Goal: Manage account settings

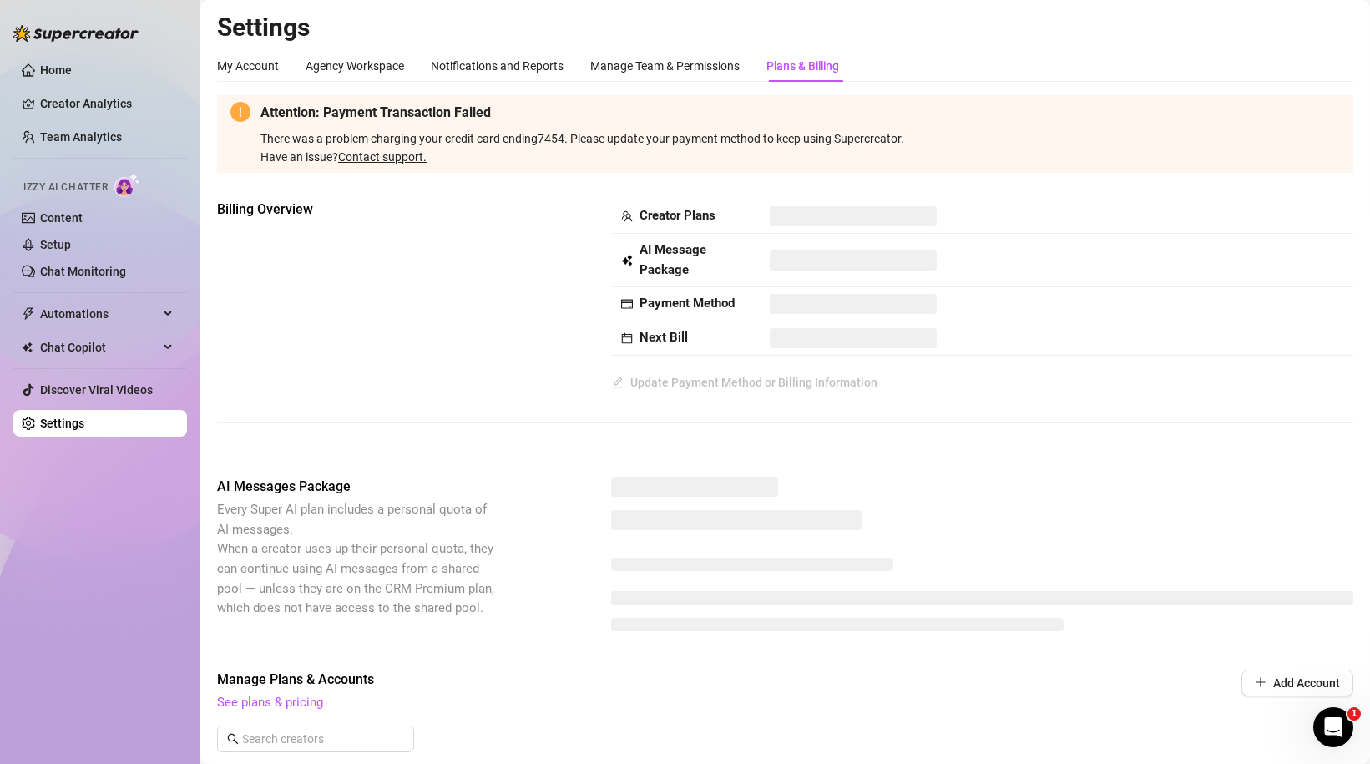
click at [410, 280] on div "Billing Overview Creator Plans AI Message Package Payment Method Next Bill Upda…" at bounding box center [785, 298] width 1136 height 196
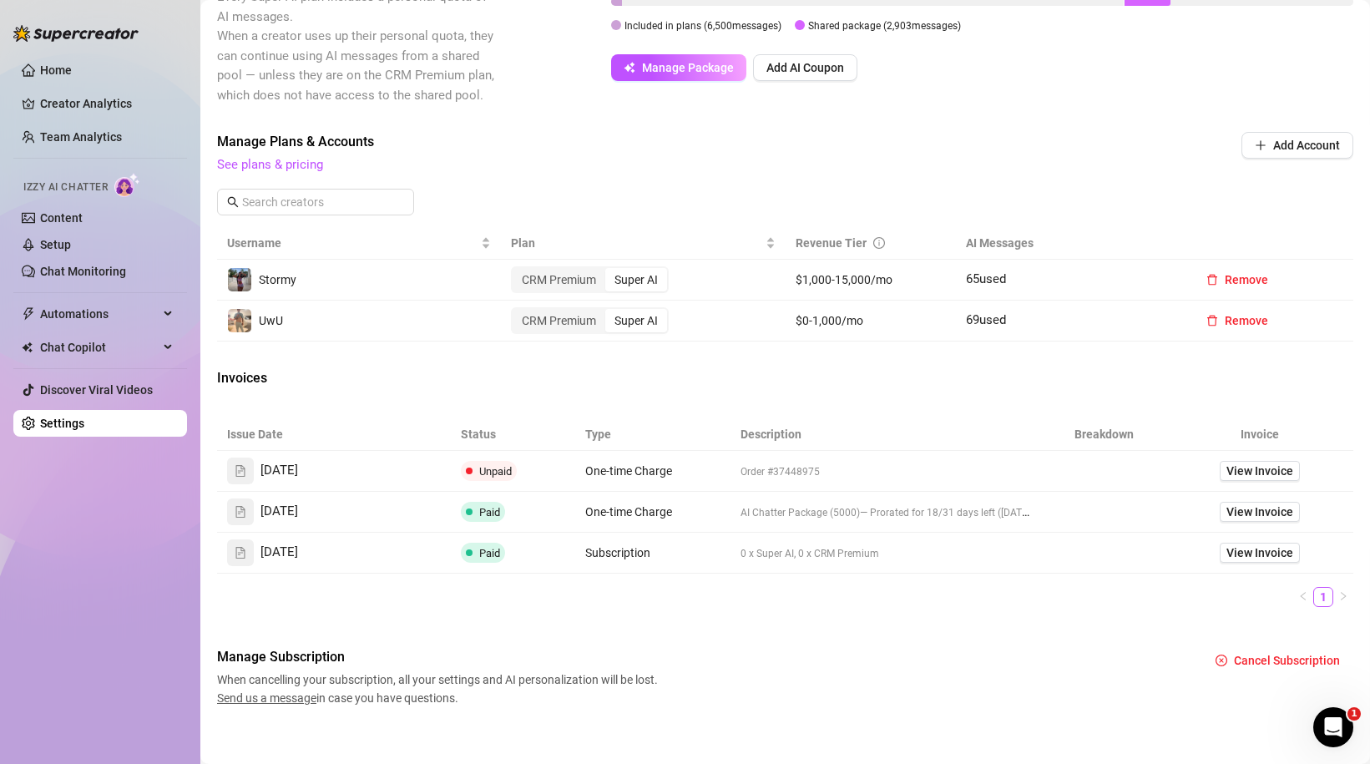
scroll to position [525, 0]
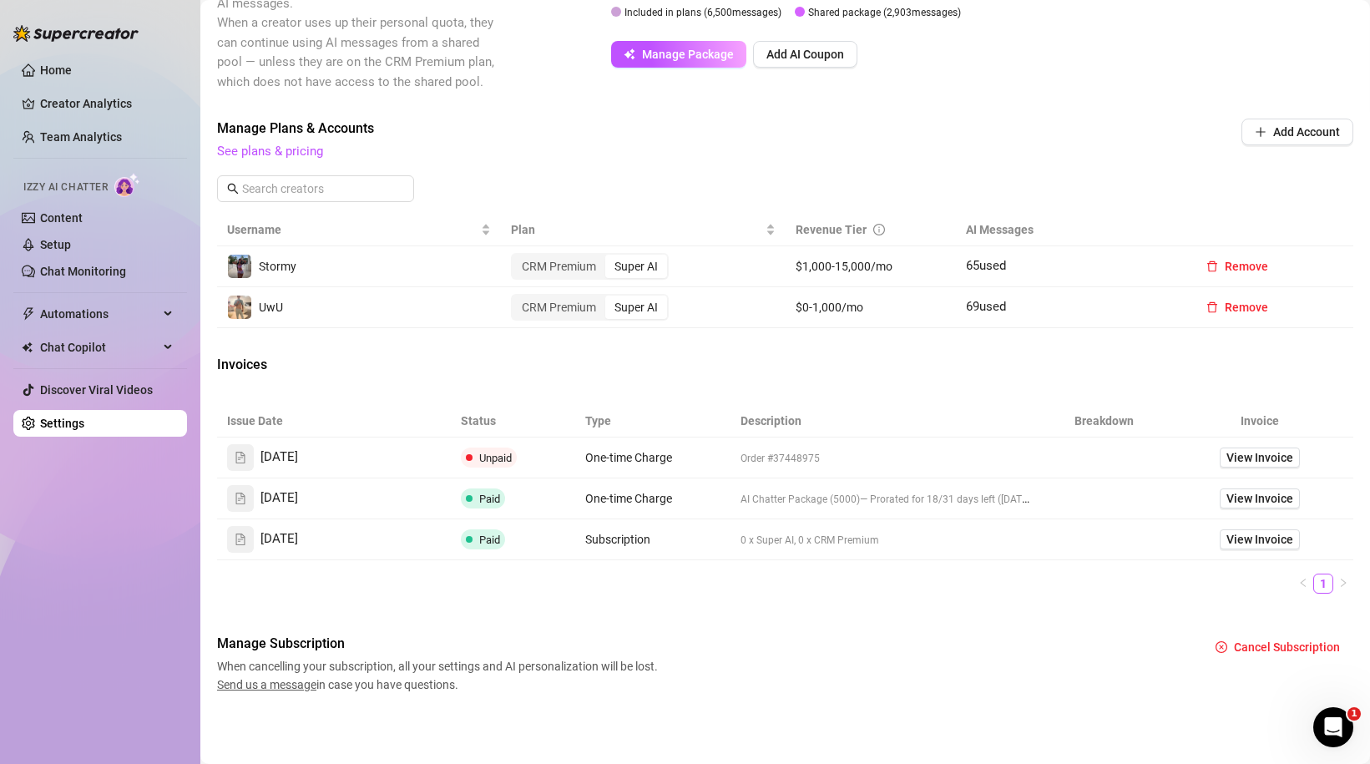
drag, startPoint x: 803, startPoint y: 260, endPoint x: 1033, endPoint y: 269, distance: 230.5
click at [1034, 269] on tr "Stormy CRM Premium Super AI $1,000-15,000/mo 65 used Remove" at bounding box center [785, 266] width 1136 height 41
click at [1033, 269] on td "65 used" at bounding box center [1069, 266] width 227 height 41
drag, startPoint x: 783, startPoint y: 302, endPoint x: 984, endPoint y: 312, distance: 201.4
click at [983, 312] on tr "UwU CRM Premium Super AI $0-1,000/mo 69 used Remove" at bounding box center [785, 307] width 1136 height 41
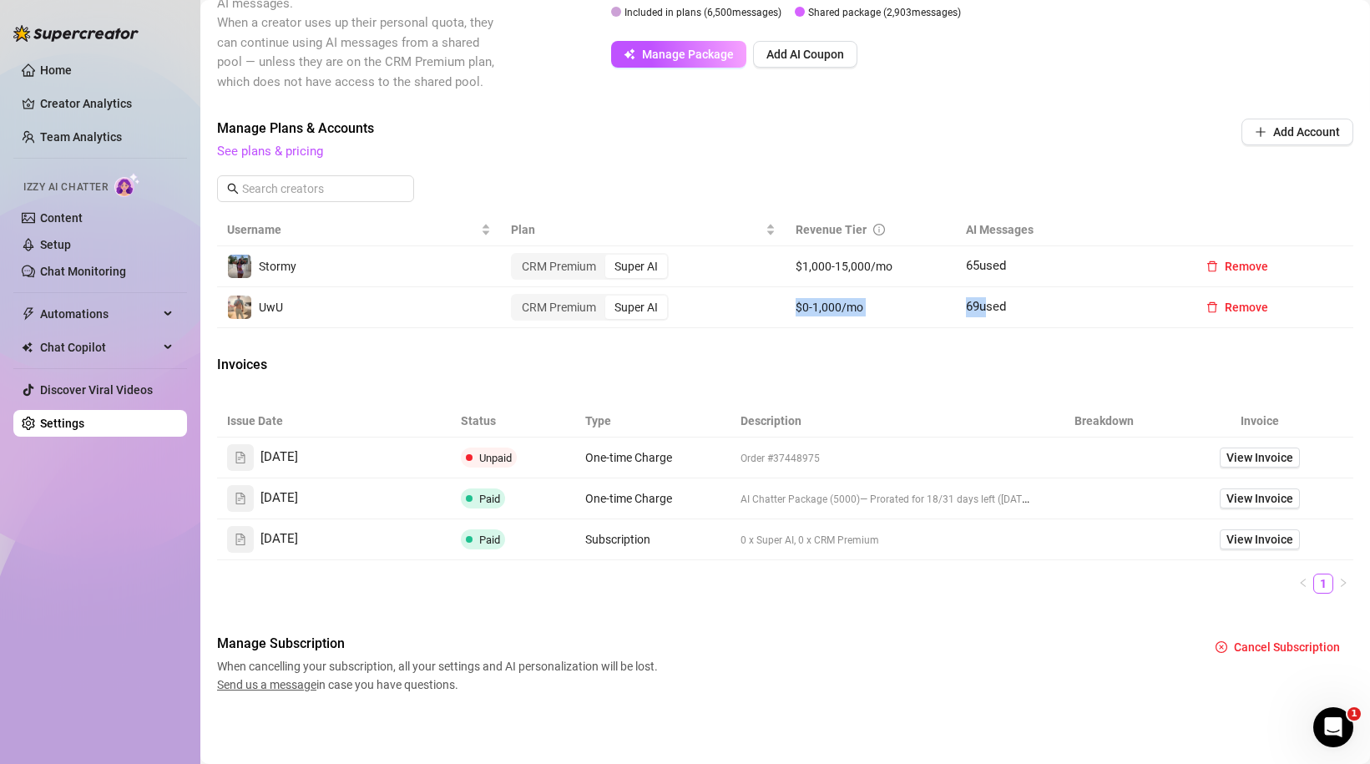
click at [984, 312] on span "69 used" at bounding box center [986, 306] width 40 height 15
drag, startPoint x: 811, startPoint y: 256, endPoint x: 1010, endPoint y: 264, distance: 198.8
click at [1009, 264] on tr "Stormy CRM Premium Super AI $1,000-15,000/mo 65 used Remove" at bounding box center [785, 266] width 1136 height 41
click at [1010, 264] on td "65 used" at bounding box center [1069, 266] width 227 height 41
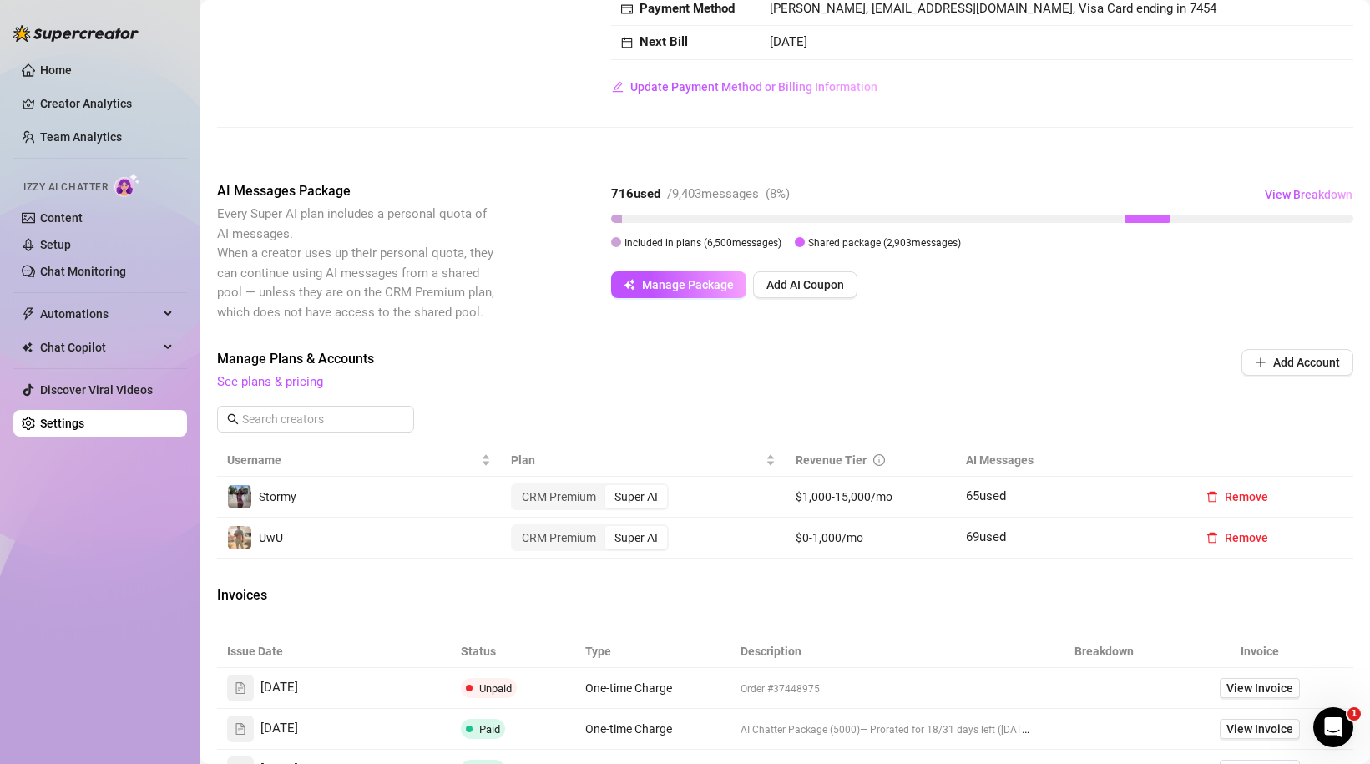
scroll to position [0, 0]
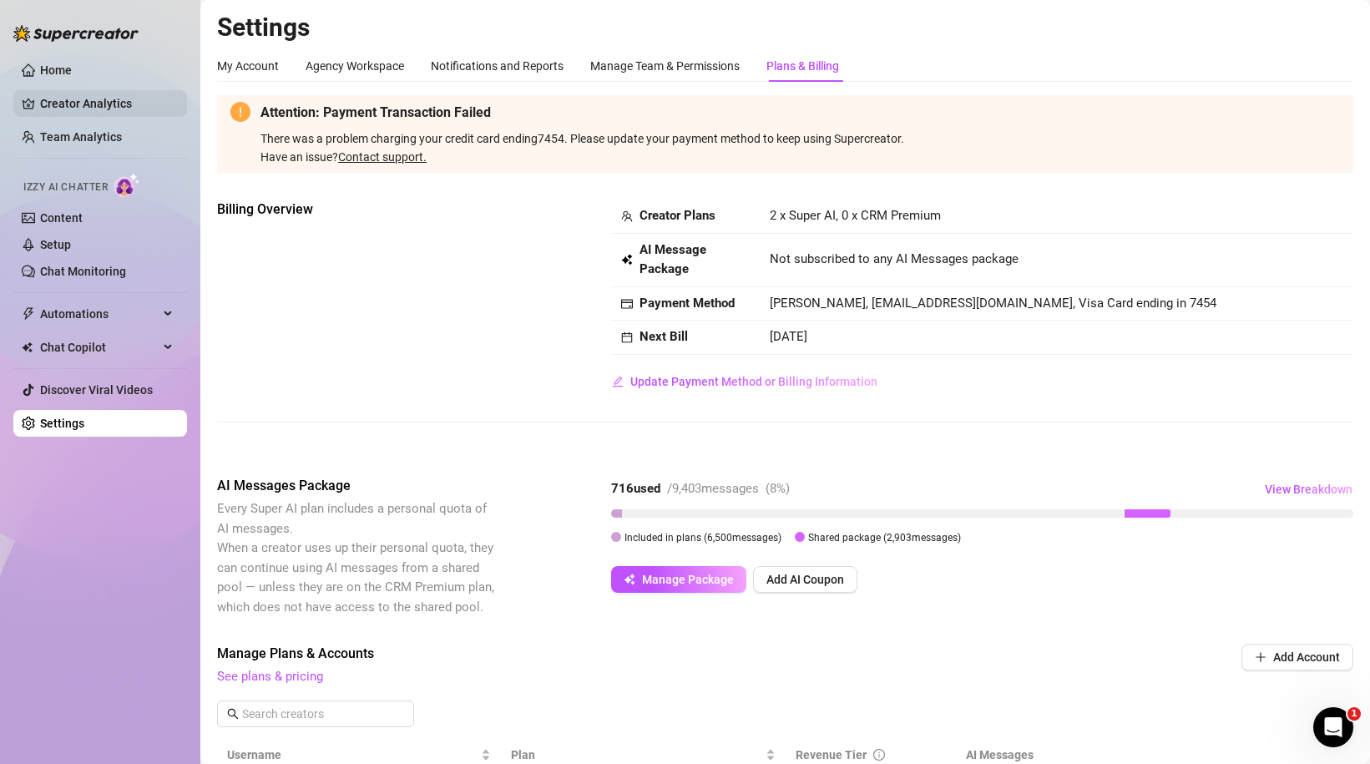
click at [94, 93] on link "Creator Analytics" at bounding box center [107, 103] width 134 height 27
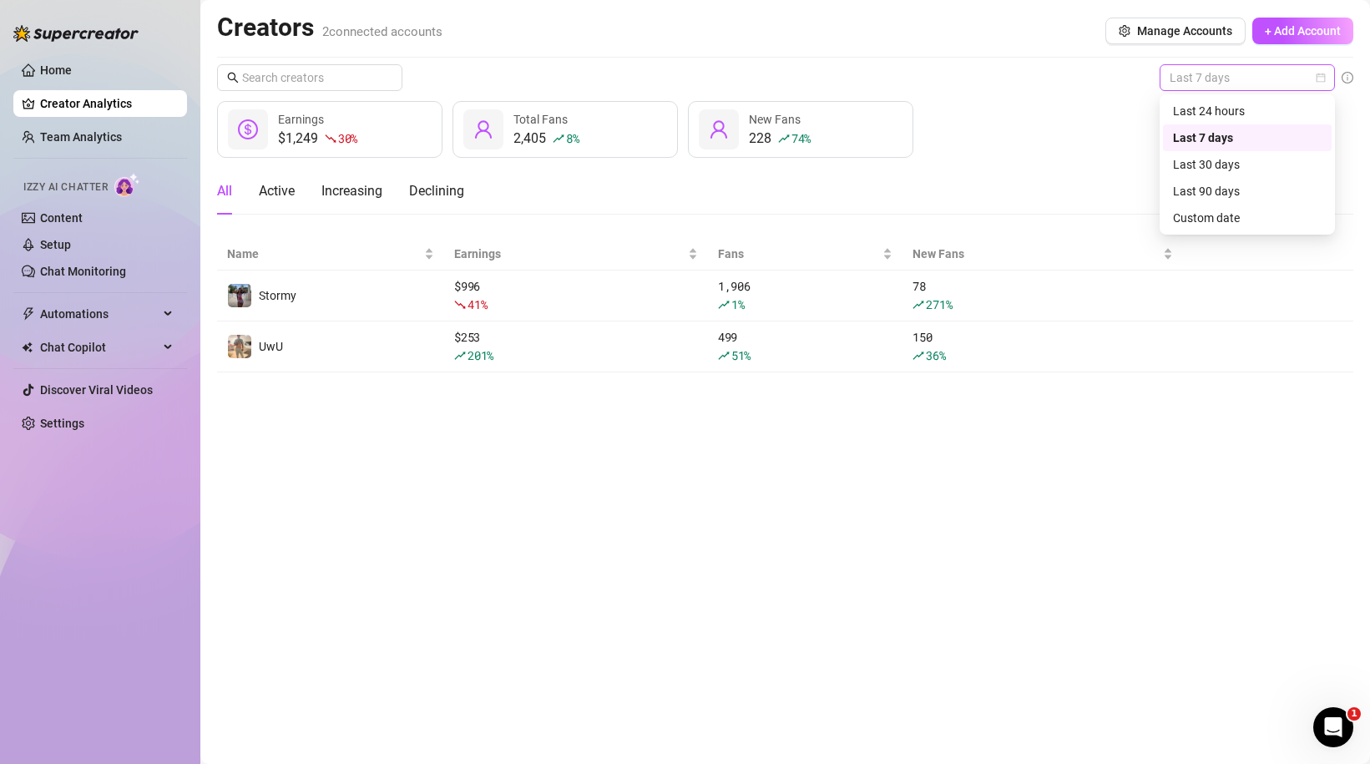
click at [1216, 82] on span "Last 7 days" at bounding box center [1246, 77] width 155 height 25
click at [1207, 115] on div "Last 24 hours" at bounding box center [1247, 111] width 149 height 18
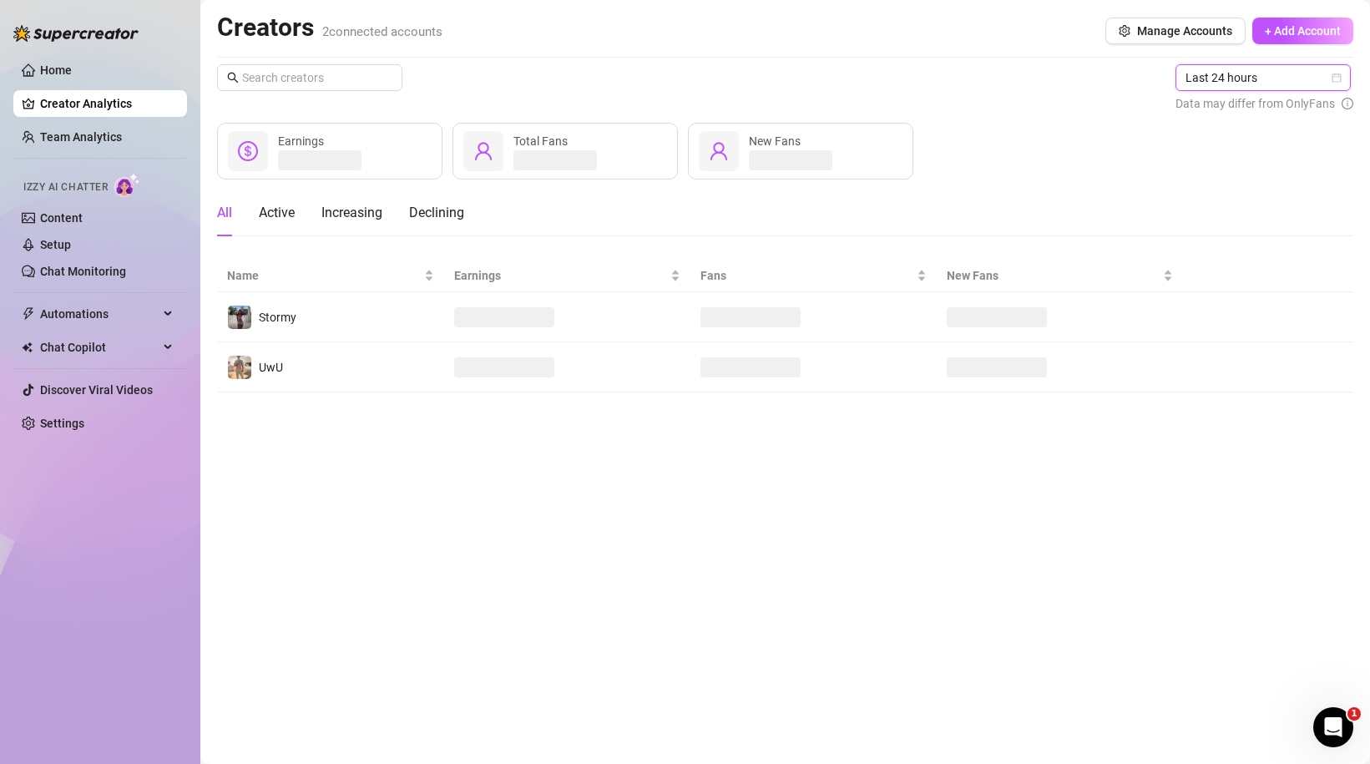
click at [1219, 73] on span "Last 24 hours" at bounding box center [1262, 77] width 155 height 25
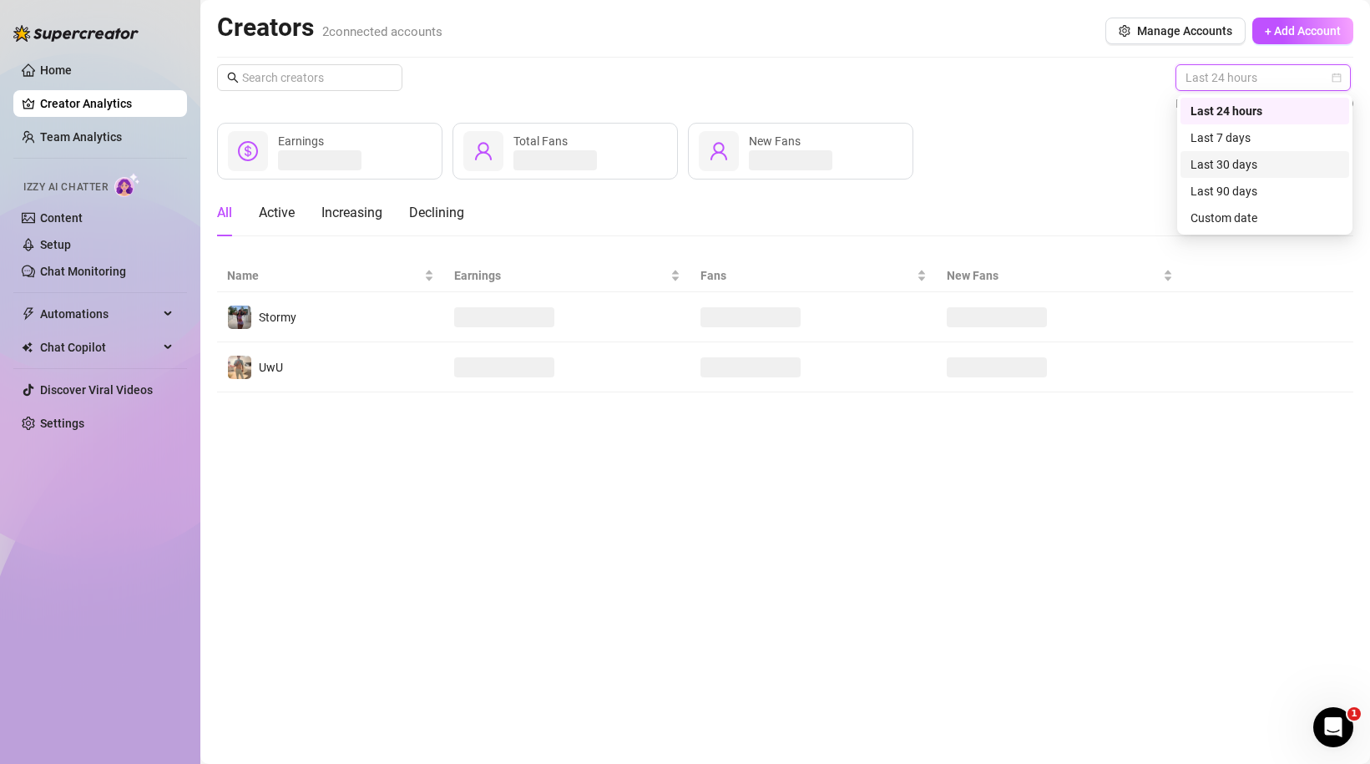
click at [1217, 162] on div "Last 30 days" at bounding box center [1264, 164] width 149 height 18
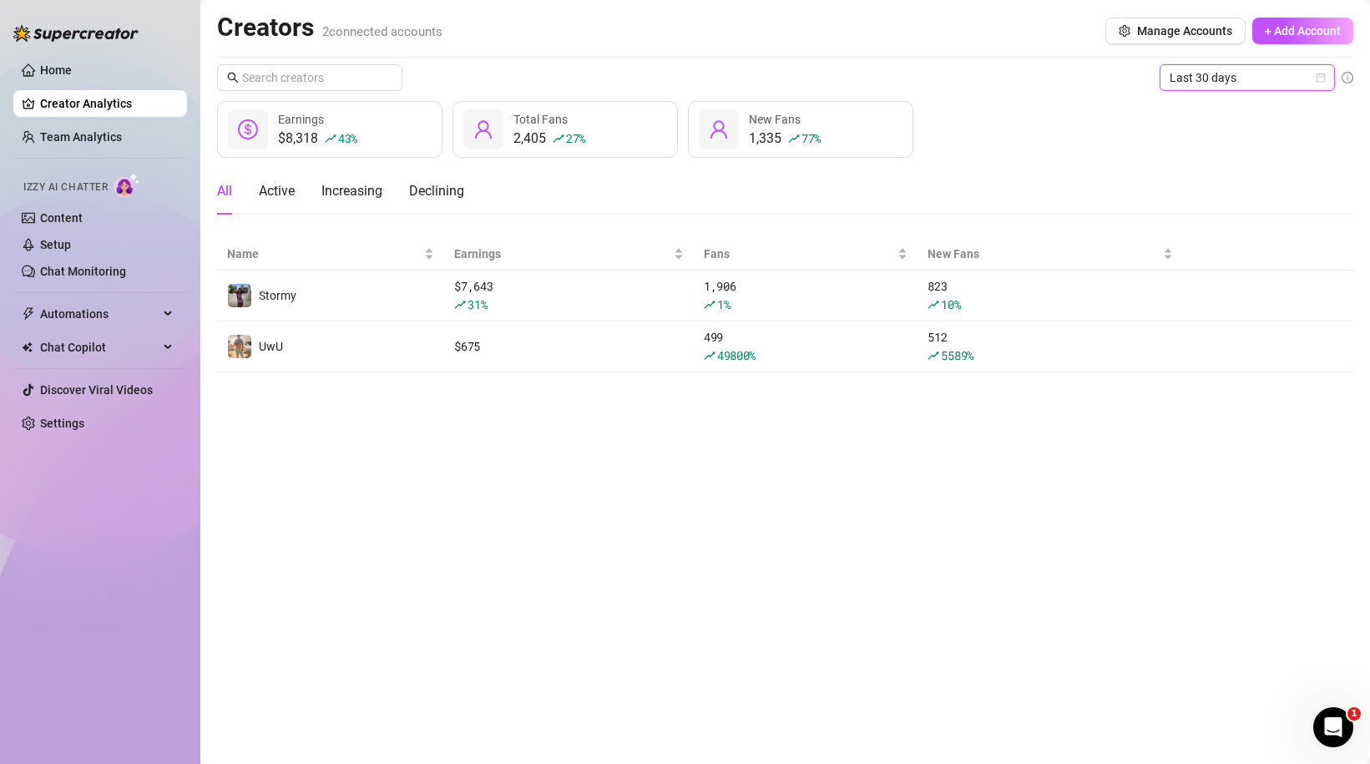
click at [1242, 77] on span "Last 30 days" at bounding box center [1246, 77] width 155 height 25
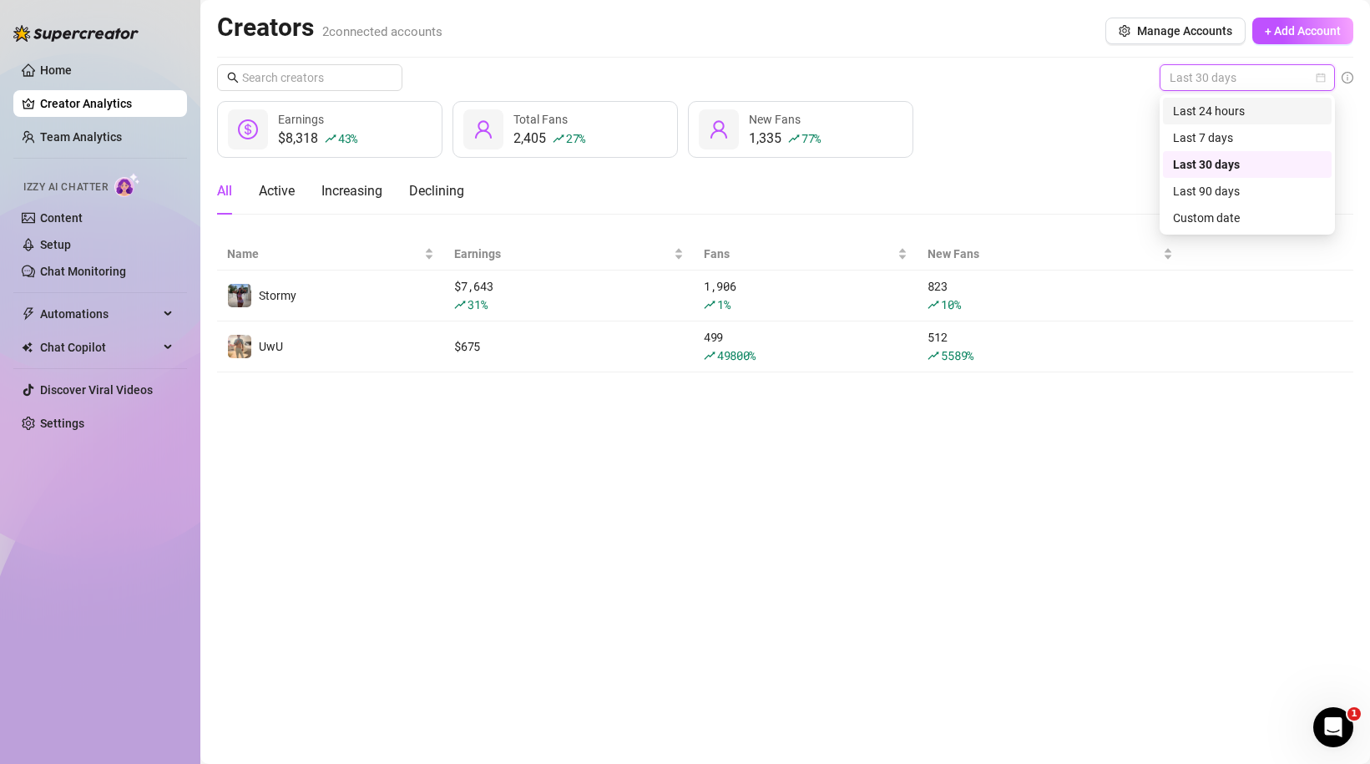
click at [1238, 116] on div "Last 24 hours" at bounding box center [1247, 111] width 149 height 18
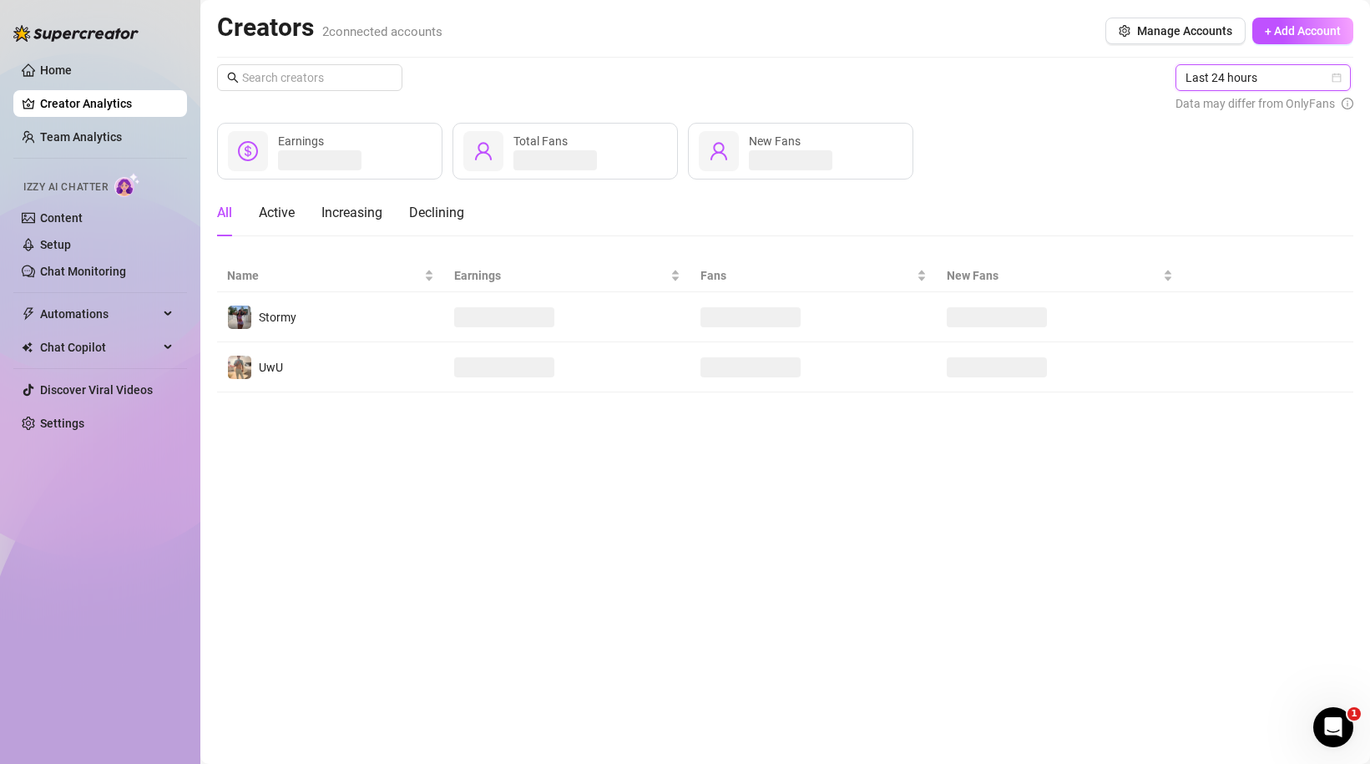
click at [1233, 77] on span "Last 24 hours" at bounding box center [1262, 77] width 155 height 25
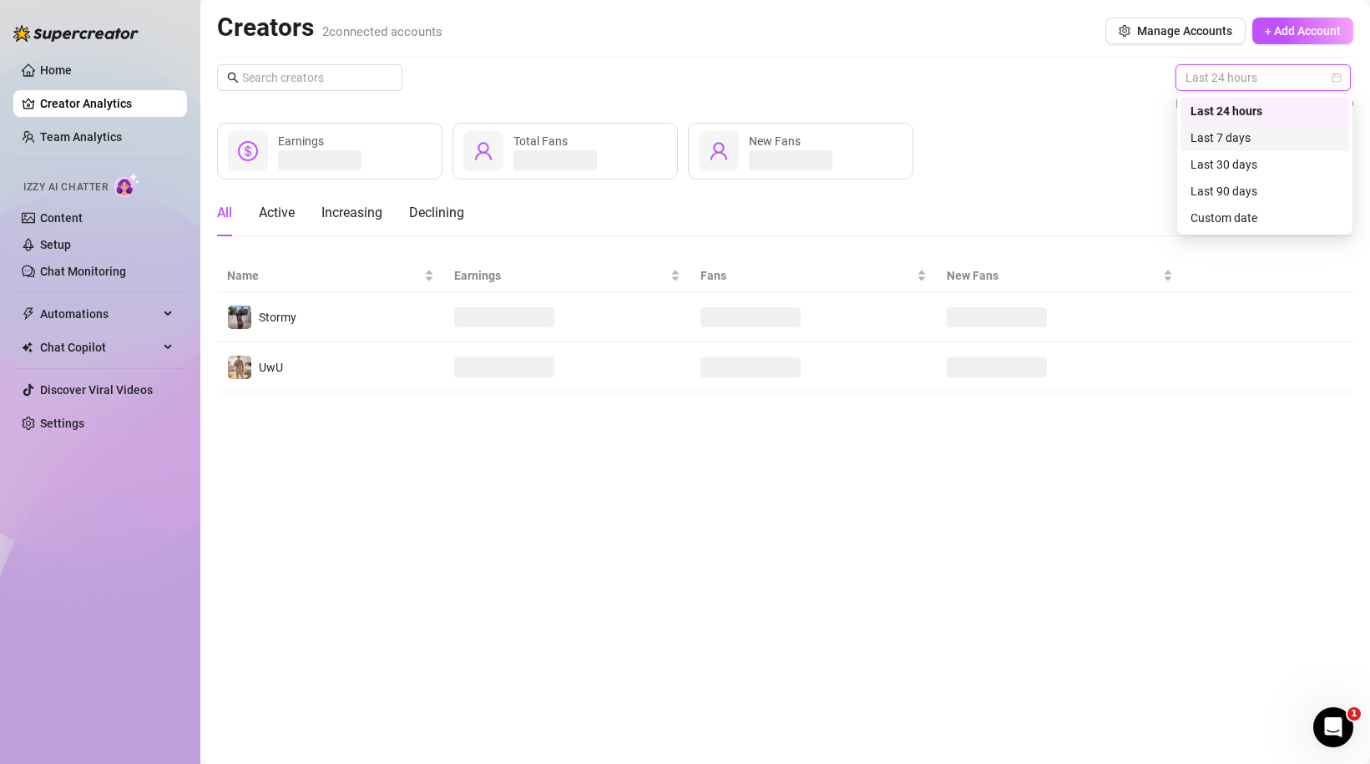
click at [1097, 196] on div "All Active Increasing Declining" at bounding box center [785, 212] width 1136 height 47
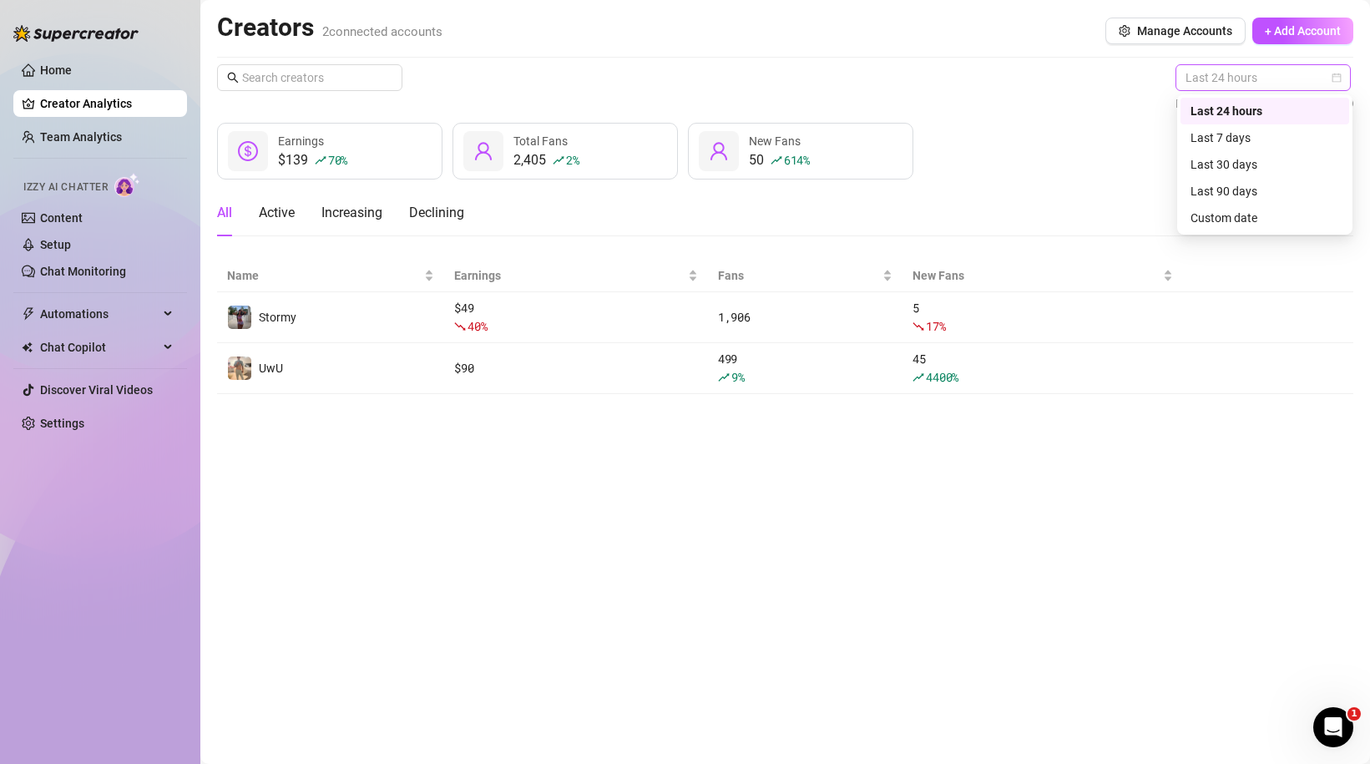
click at [1199, 84] on span "Last 24 hours" at bounding box center [1262, 77] width 155 height 25
click at [1197, 134] on div "Last 7 days" at bounding box center [1264, 138] width 149 height 18
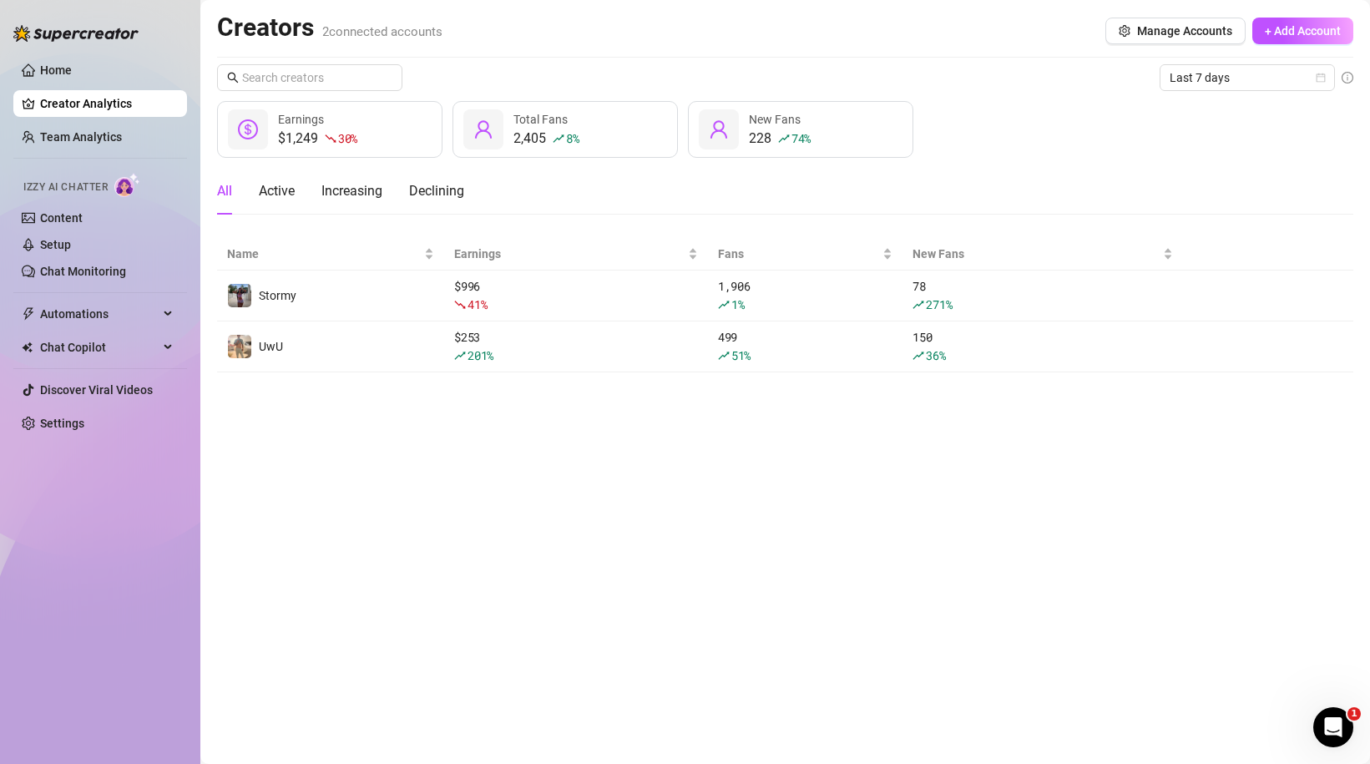
click at [1085, 185] on div "All Active Increasing Declining" at bounding box center [785, 191] width 1136 height 47
